Goal: Find specific page/section: Find specific page/section

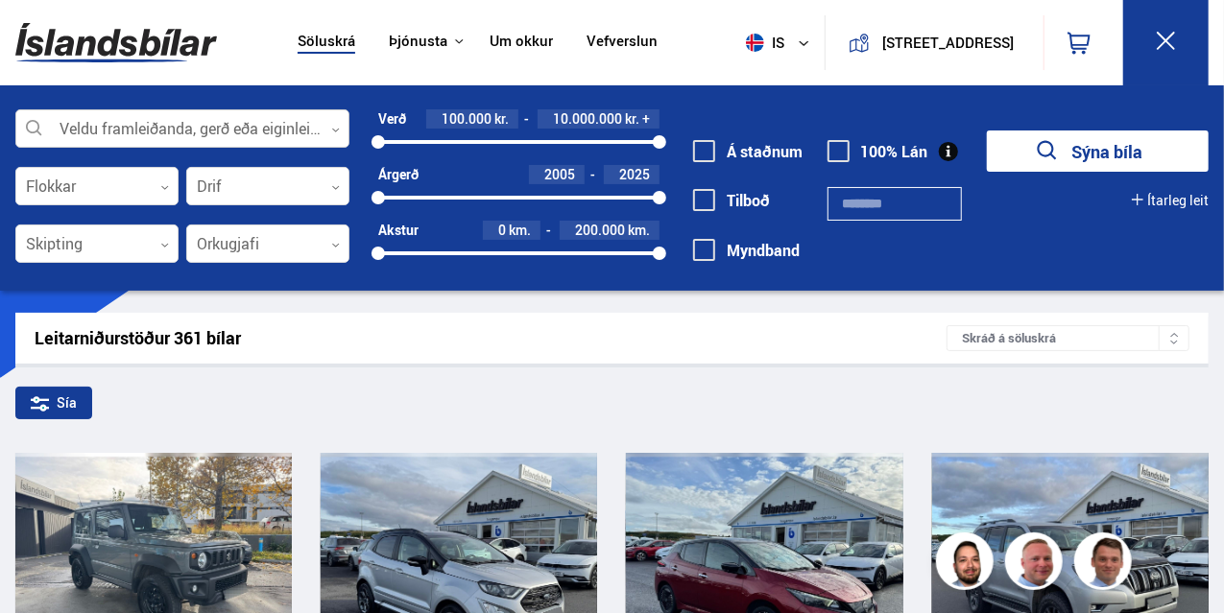
click at [224, 124] on div at bounding box center [182, 129] width 334 height 38
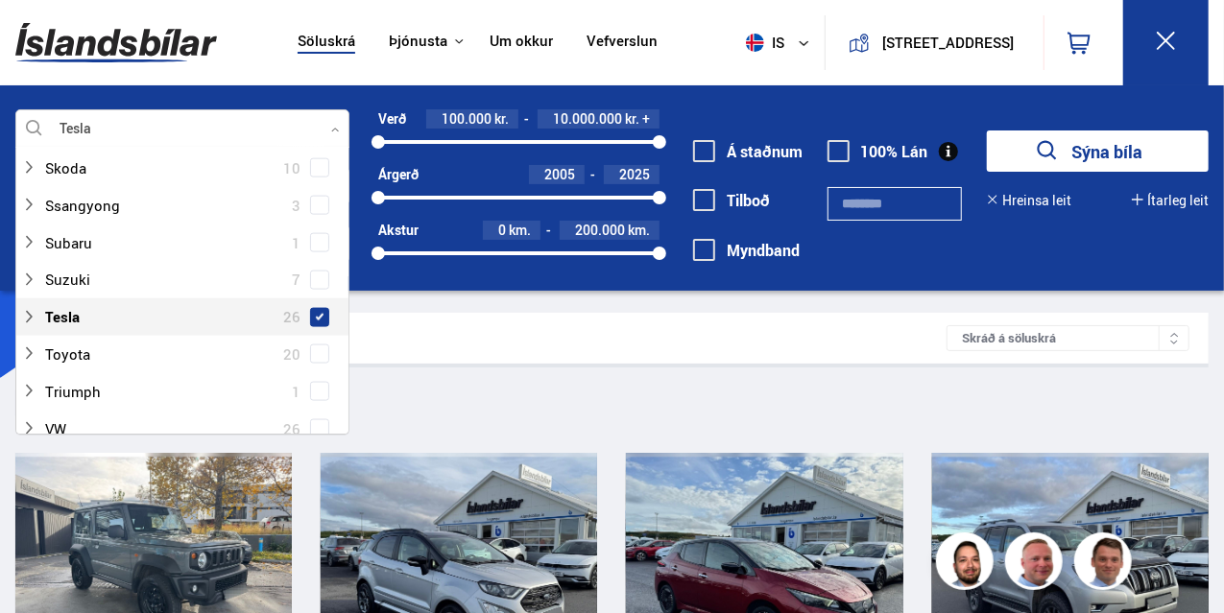
click at [316, 314] on span at bounding box center [320, 318] width 8 height 8
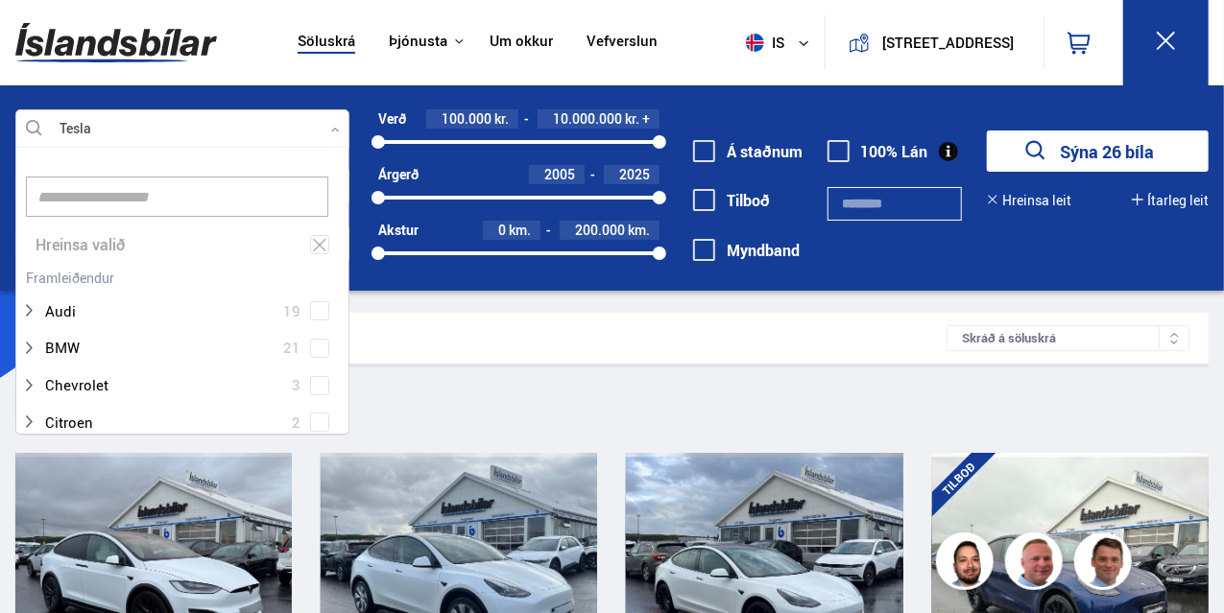
click at [883, 337] on div "Leitarniðurstöður 26 bílar" at bounding box center [491, 338] width 912 height 20
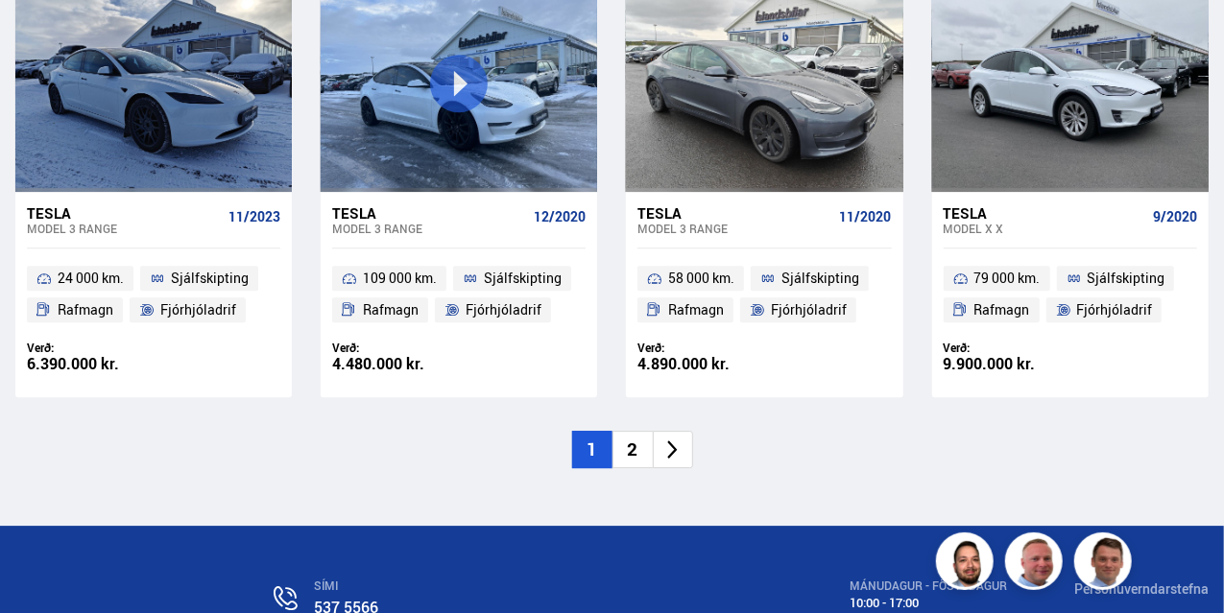
scroll to position [2763, 0]
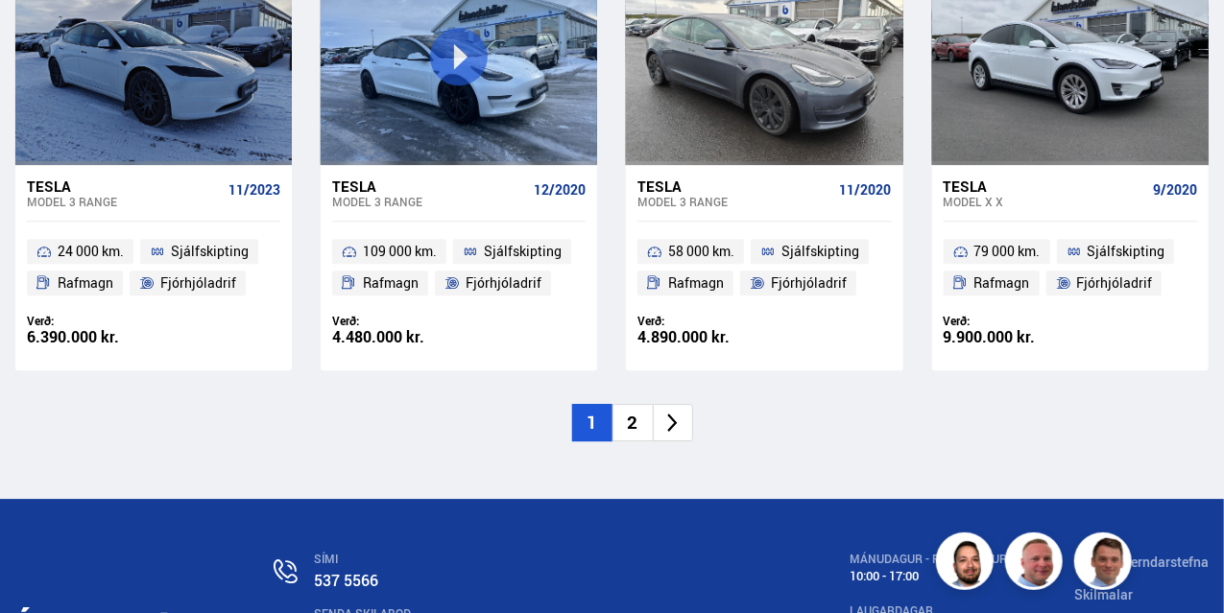
click at [634, 418] on li "2" at bounding box center [632, 422] width 40 height 37
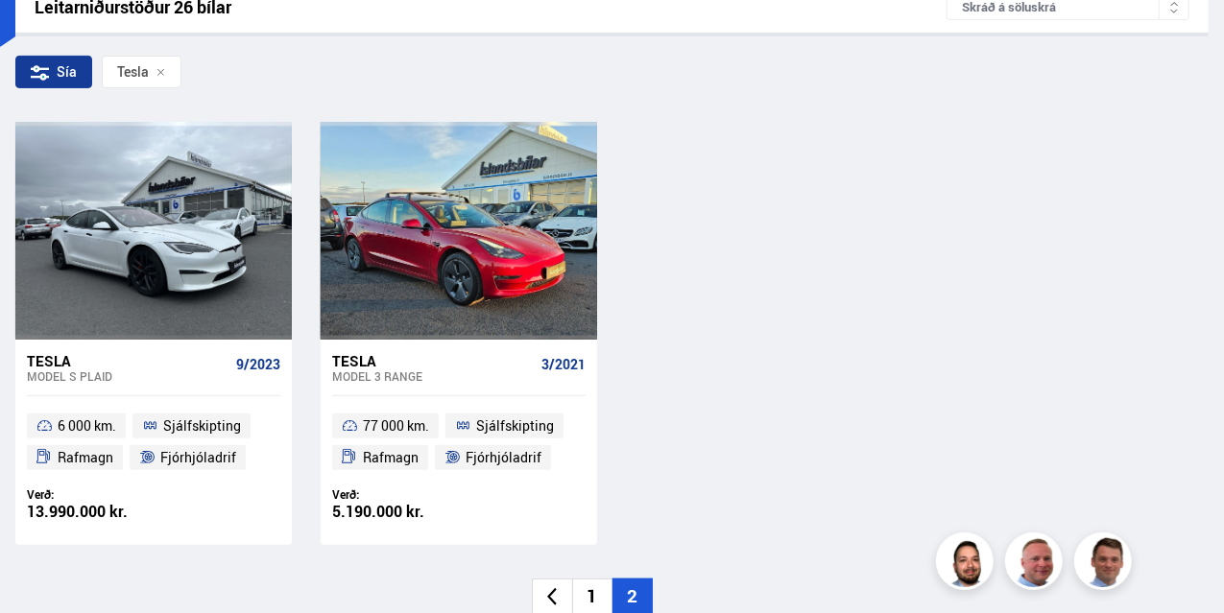
scroll to position [332, 0]
click at [601, 588] on li "1" at bounding box center [592, 596] width 40 height 37
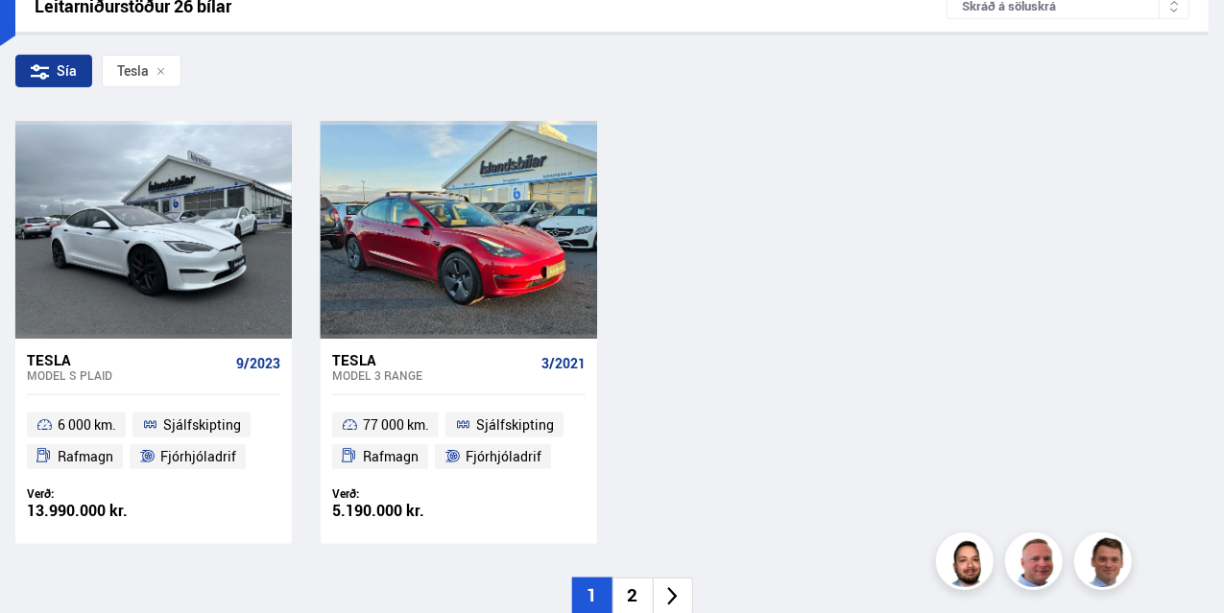
scroll to position [23, 0]
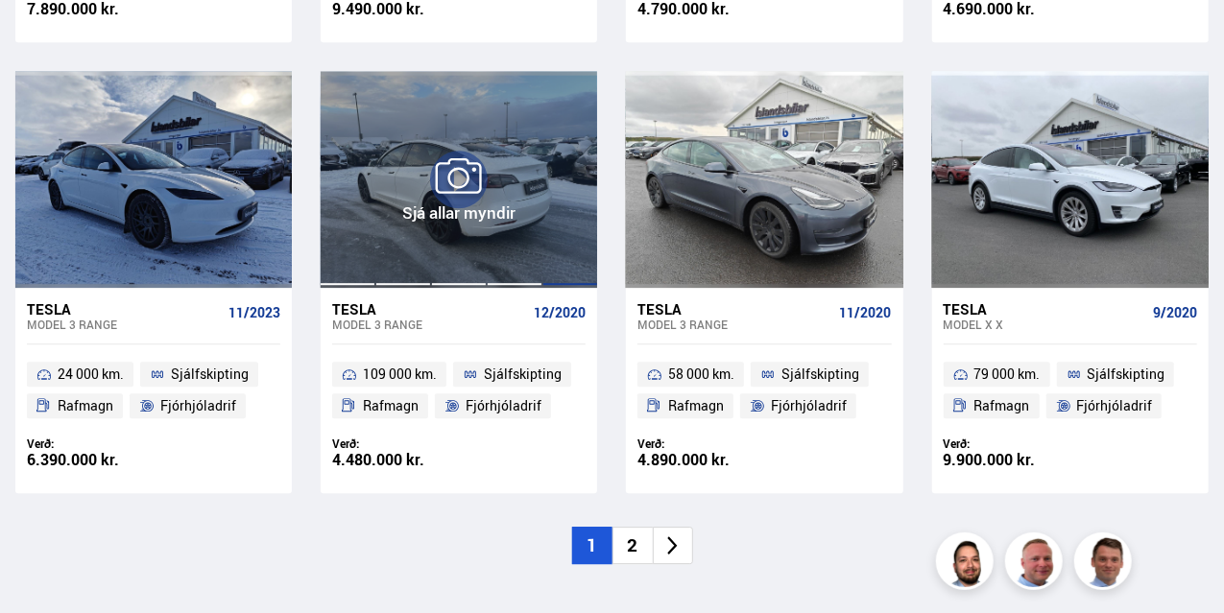
scroll to position [2641, 0]
